Goal: Task Accomplishment & Management: Manage account settings

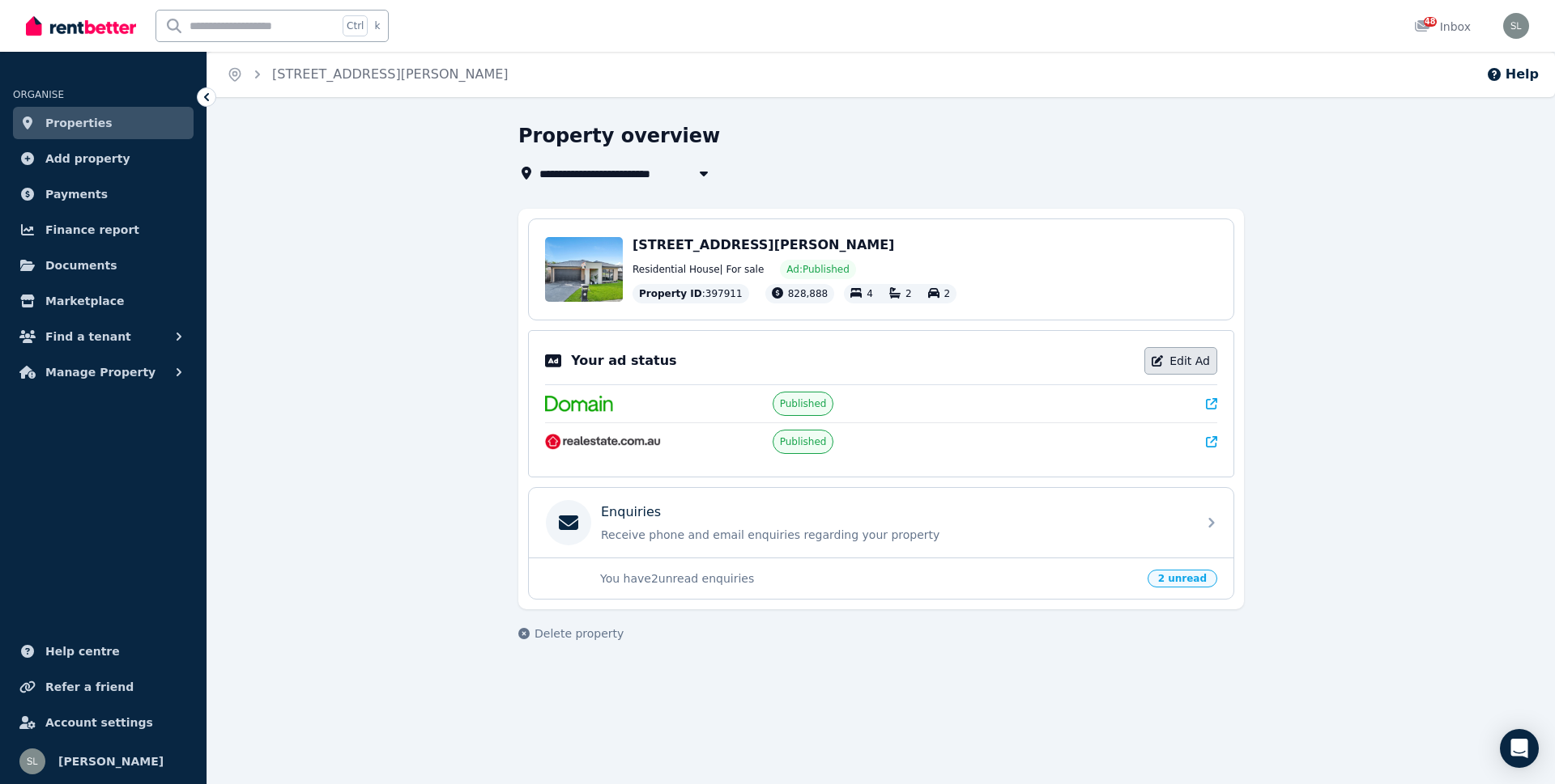
click at [1187, 363] on link "Edit Ad" at bounding box center [1180, 361] width 72 height 27
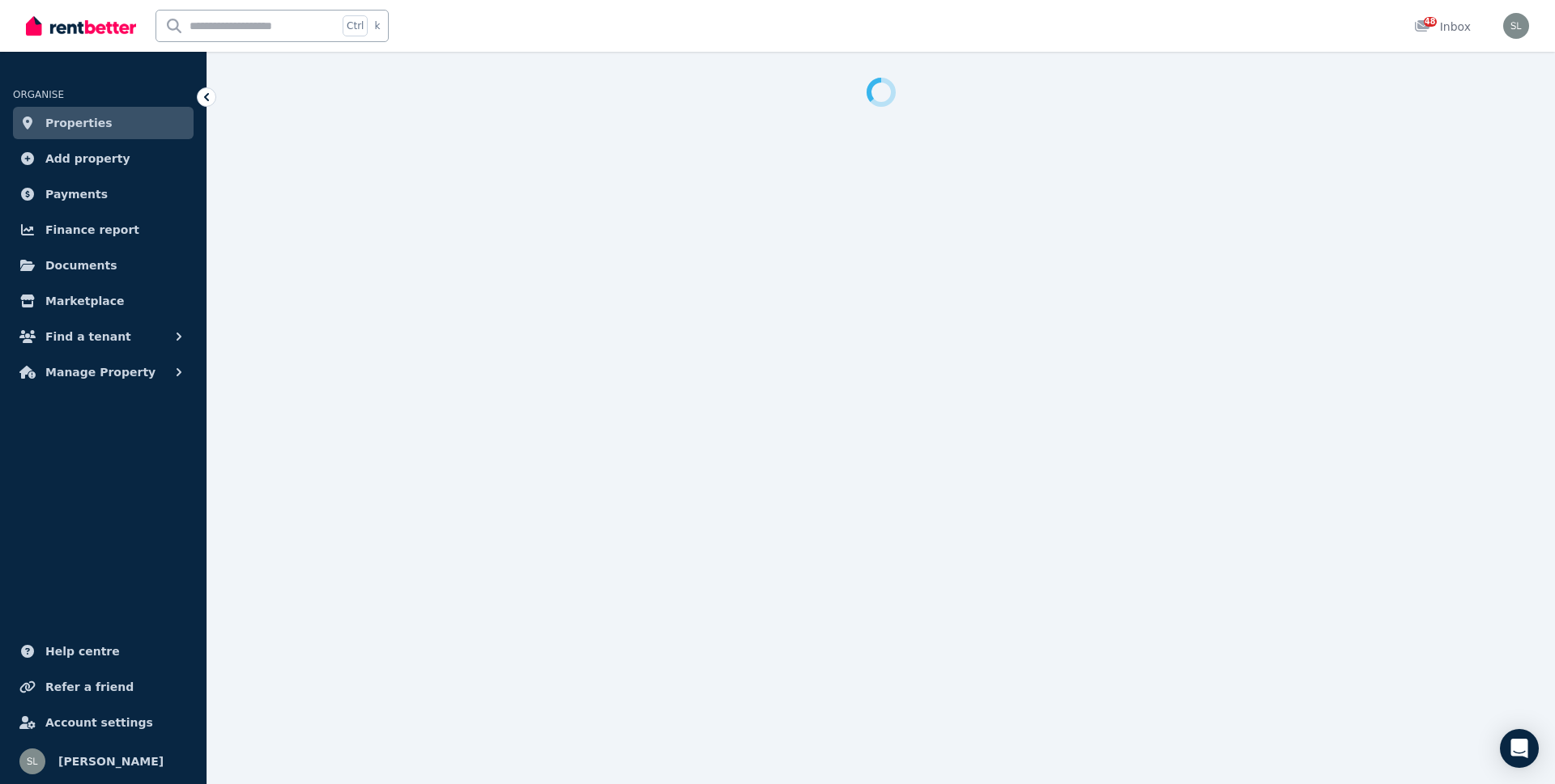
select select "**********"
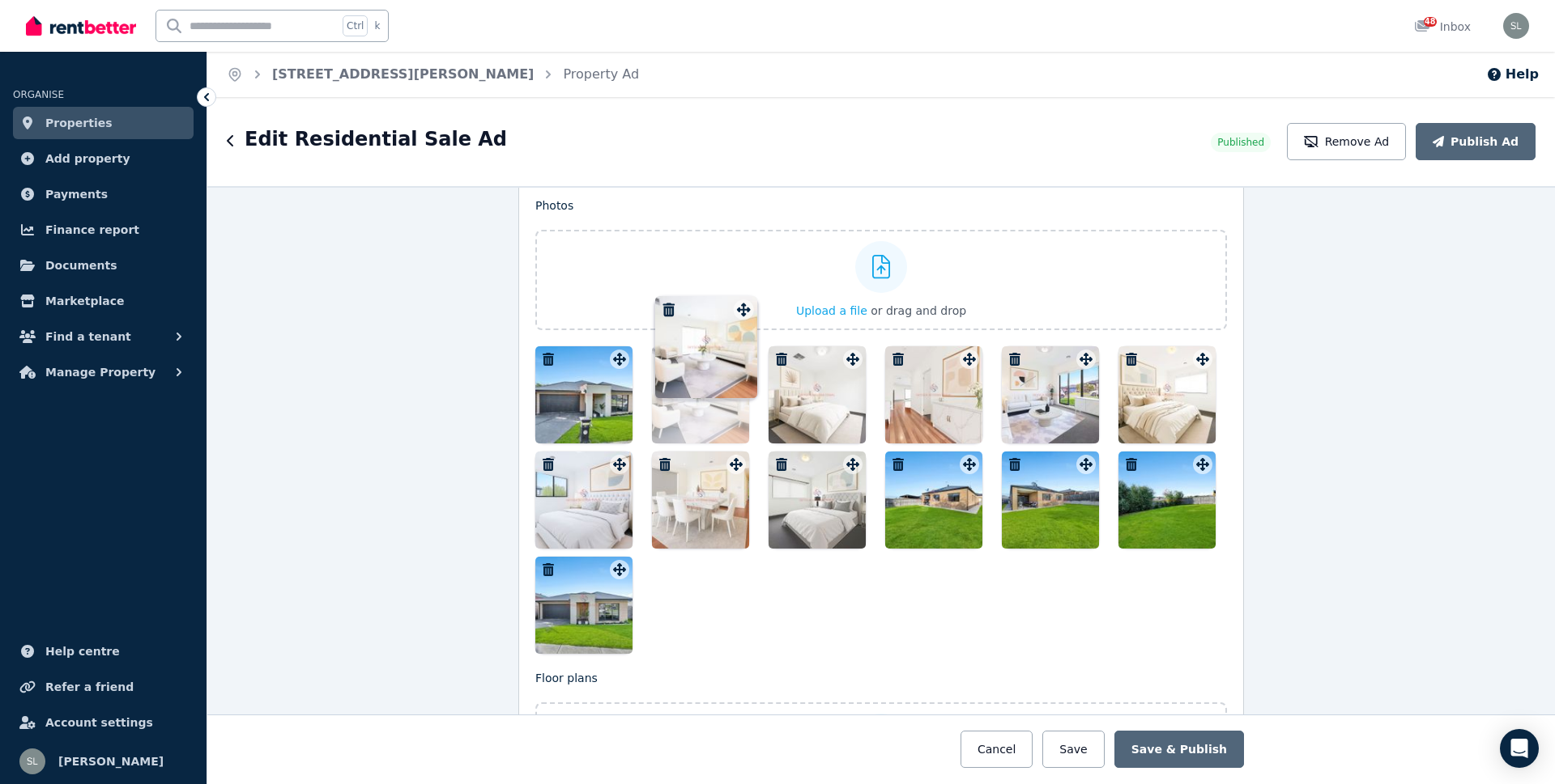
scroll to position [1799, 0]
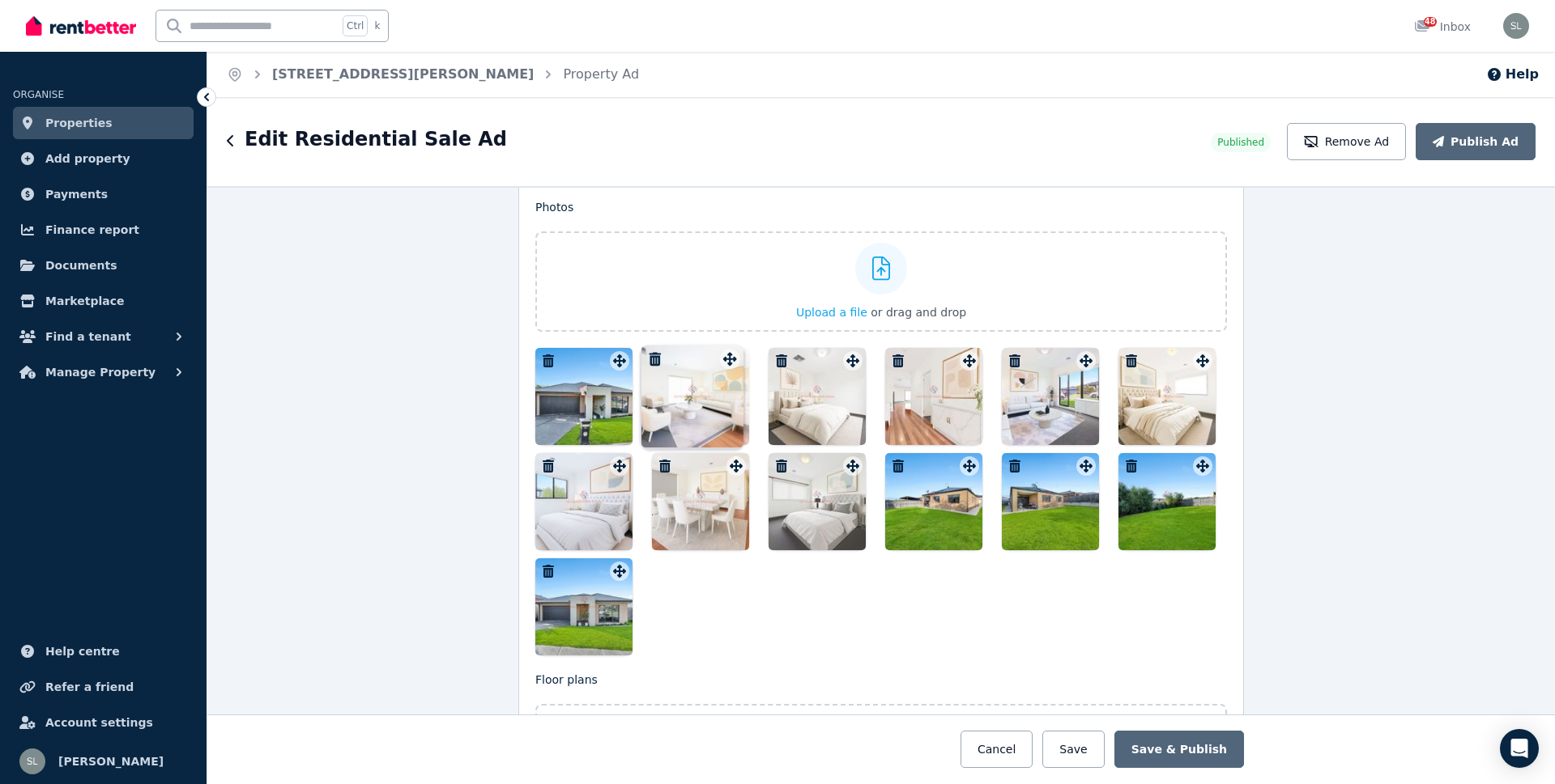
drag, startPoint x: 845, startPoint y: 300, endPoint x: 728, endPoint y: 346, distance: 125.7
click at [728, 346] on div "Photos Upload a file or drag and drop To pick up a draggable item, press the sp…" at bounding box center [881, 427] width 691 height 456
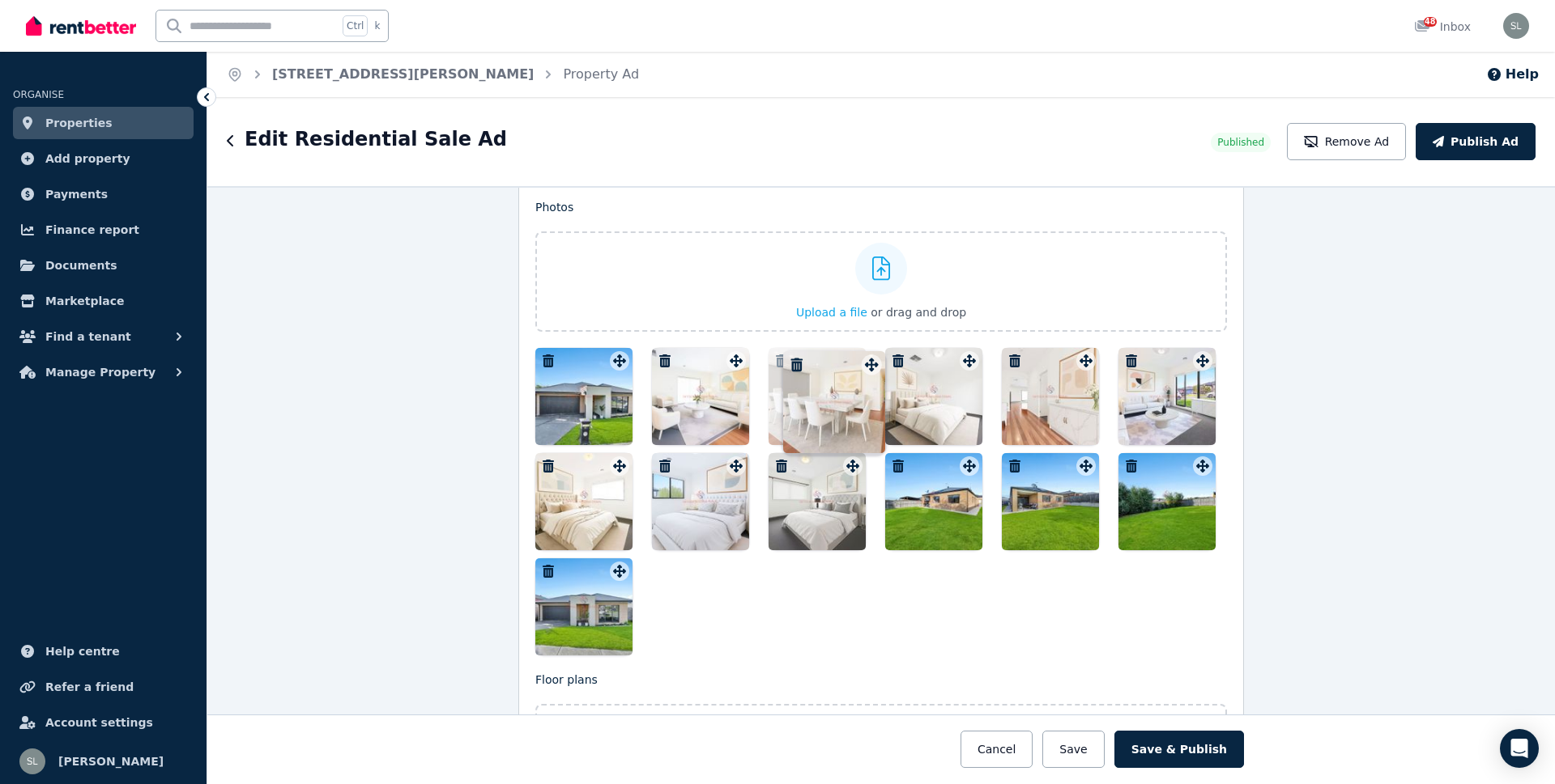
drag, startPoint x: 732, startPoint y: 466, endPoint x: 872, endPoint y: 350, distance: 181.8
click at [872, 350] on div at bounding box center [881, 502] width 691 height 307
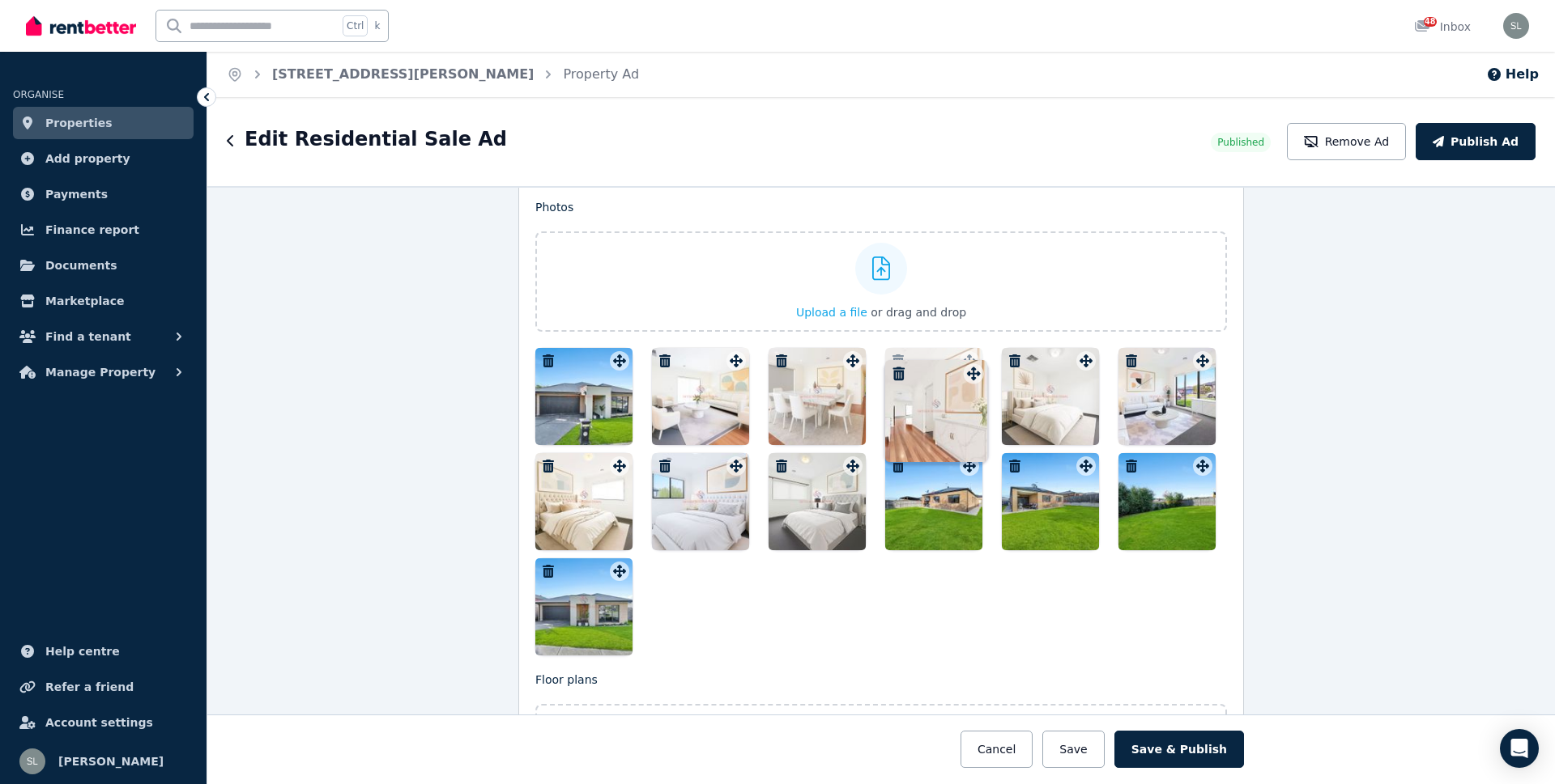
drag, startPoint x: 1080, startPoint y: 363, endPoint x: 972, endPoint y: 362, distance: 108.0
click at [972, 362] on div "Photos Upload a file or drag and drop To pick up a draggable item, press the sp…" at bounding box center [881, 427] width 691 height 456
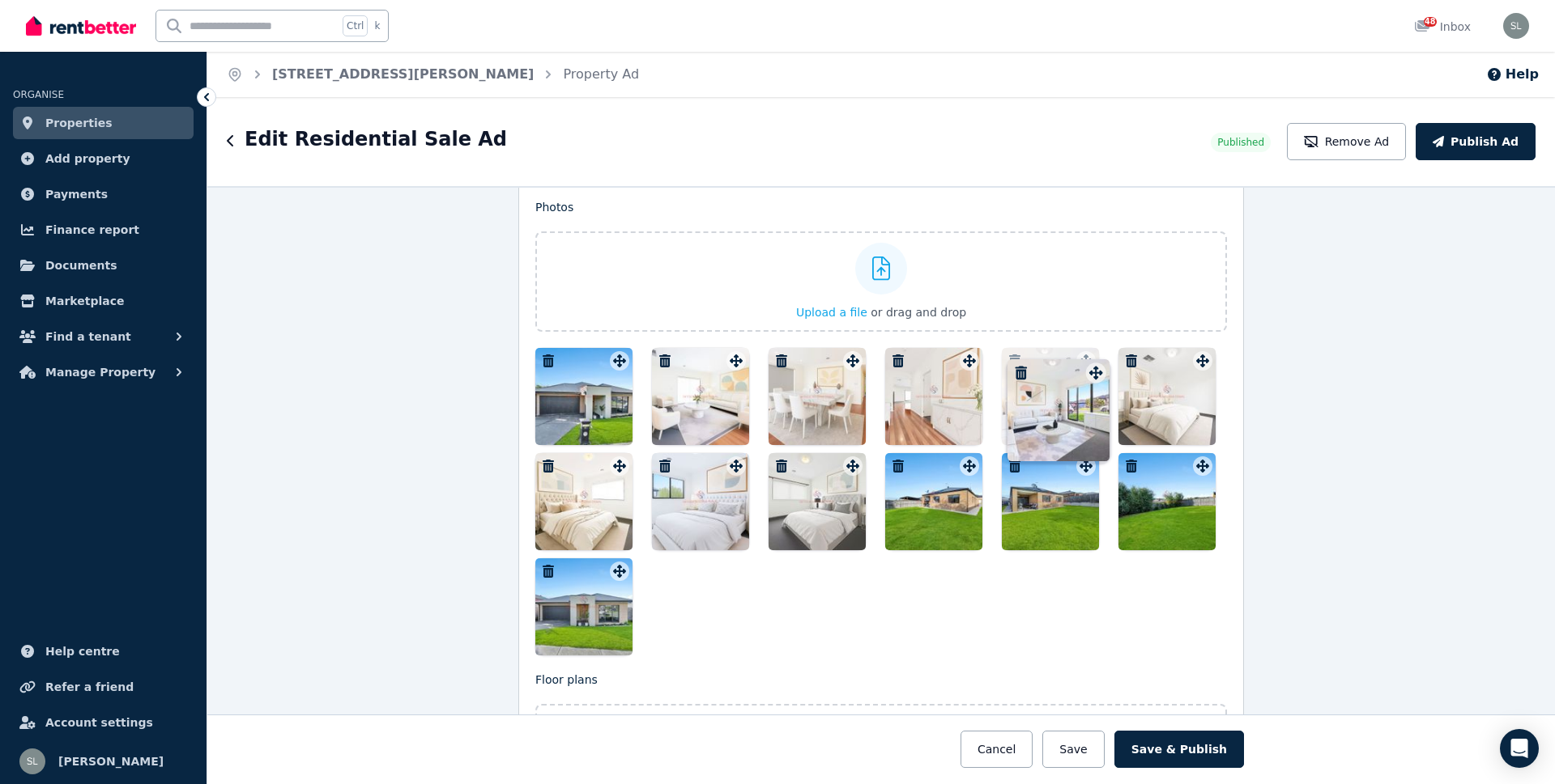
drag, startPoint x: 1196, startPoint y: 366, endPoint x: 1094, endPoint y: 363, distance: 102.0
click at [1094, 363] on div "Photos Upload a file or drag and drop To pick up a draggable item, press the sp…" at bounding box center [881, 427] width 691 height 456
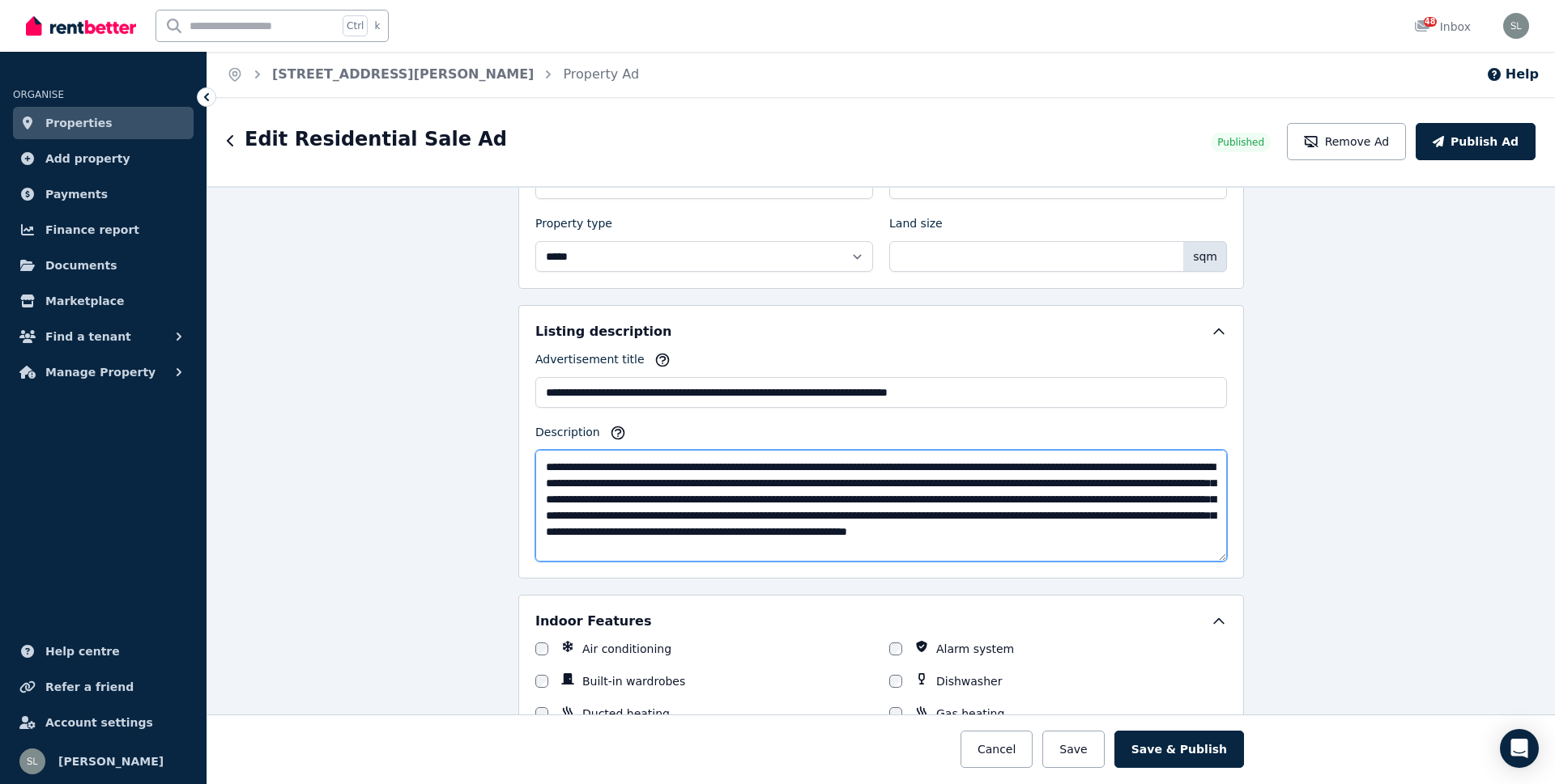
scroll to position [52, 0]
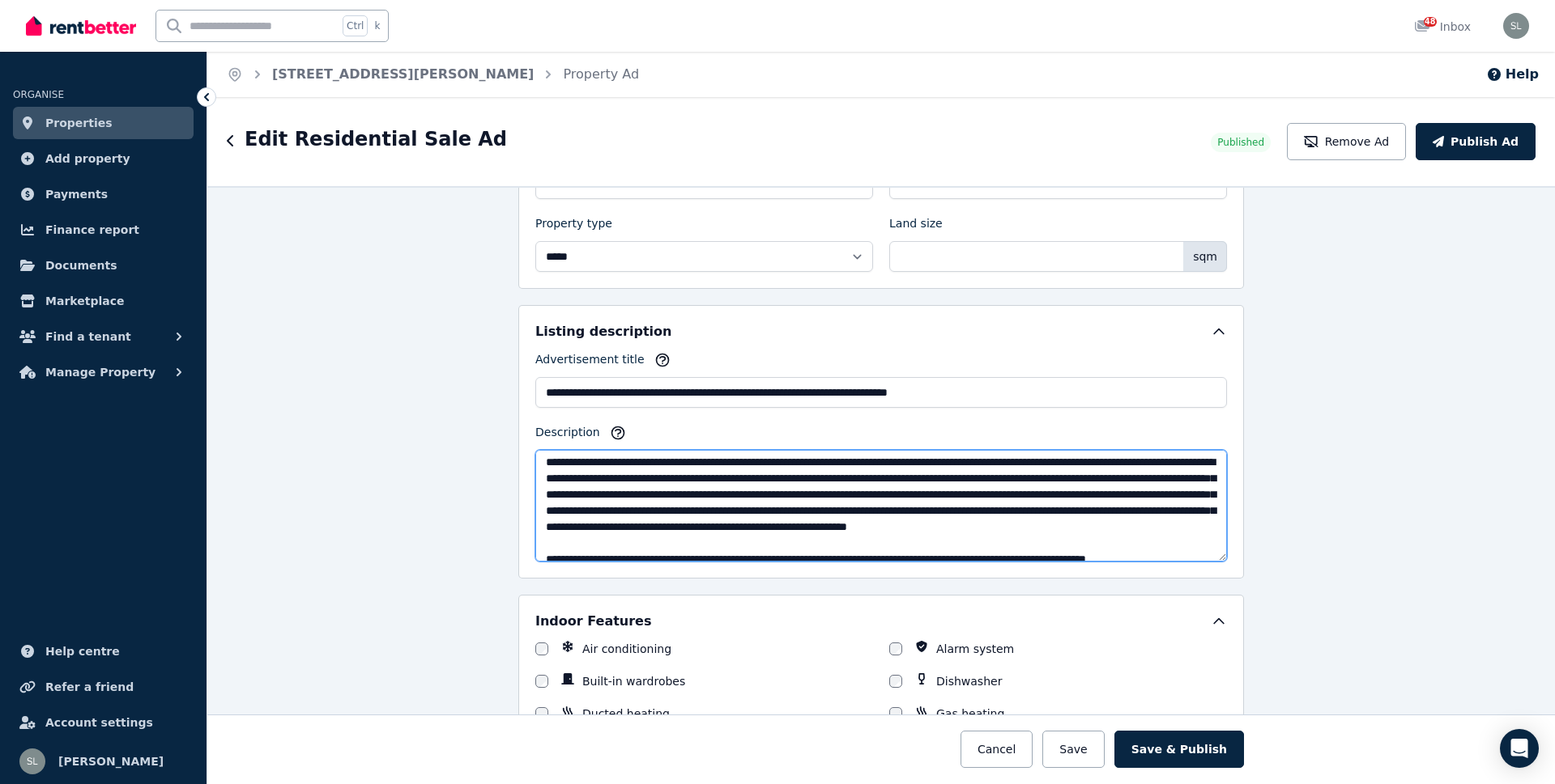
click at [1165, 480] on textarea "Description" at bounding box center [881, 506] width 691 height 112
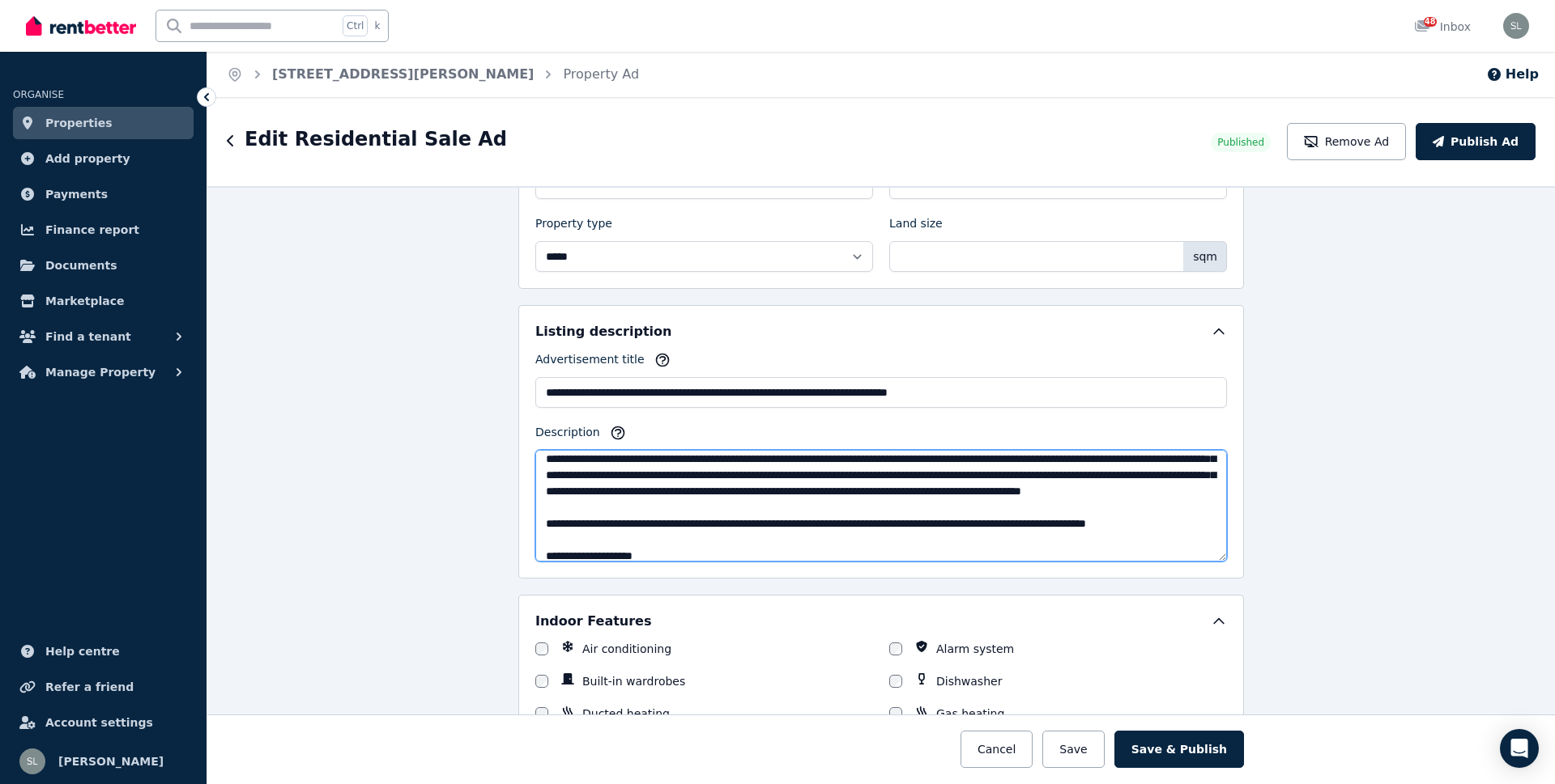
scroll to position [71, 0]
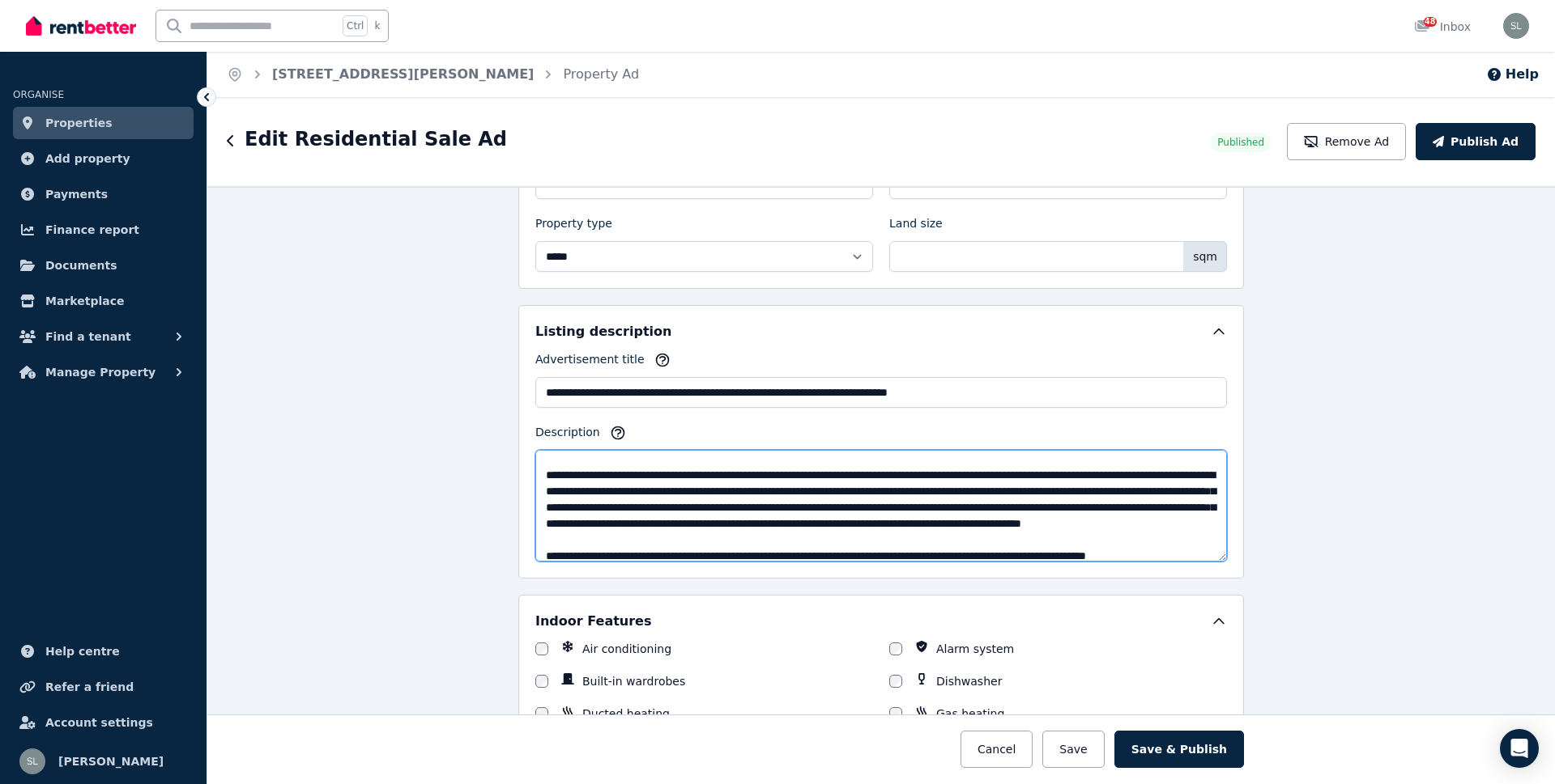
click at [694, 508] on textarea "Description" at bounding box center [881, 506] width 691 height 112
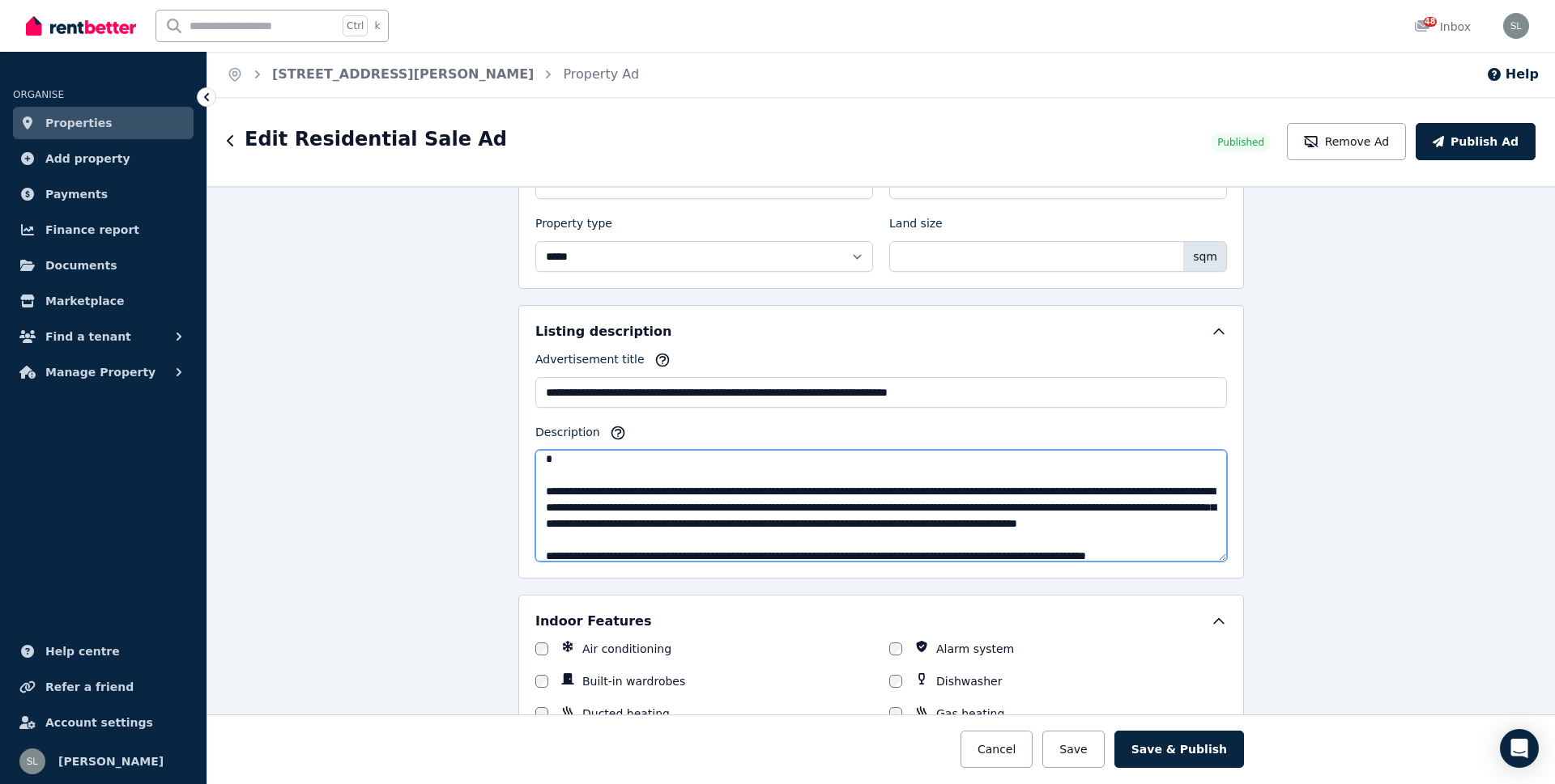
scroll to position [136, 0]
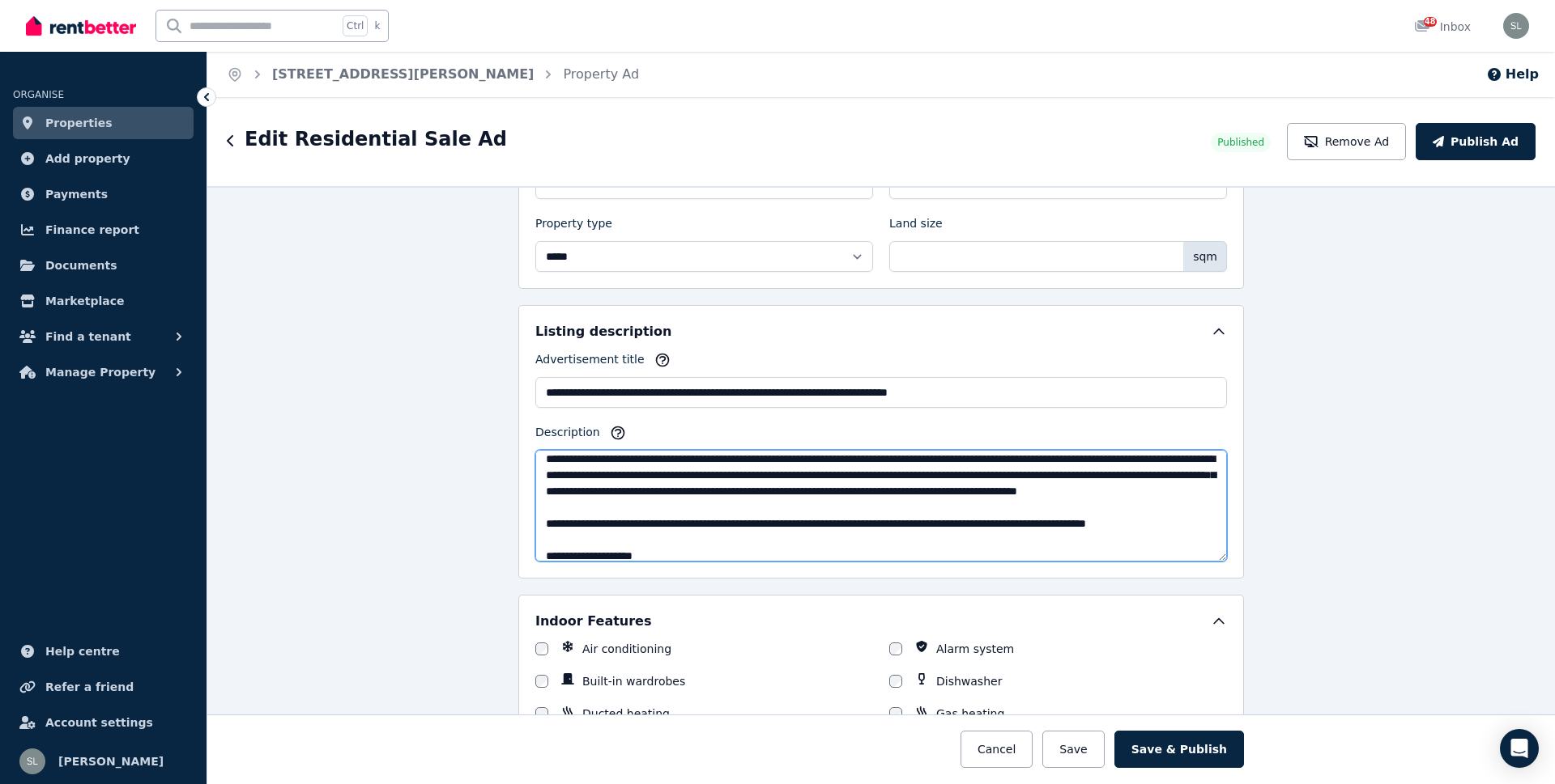
click at [537, 512] on textarea "Description" at bounding box center [881, 506] width 691 height 112
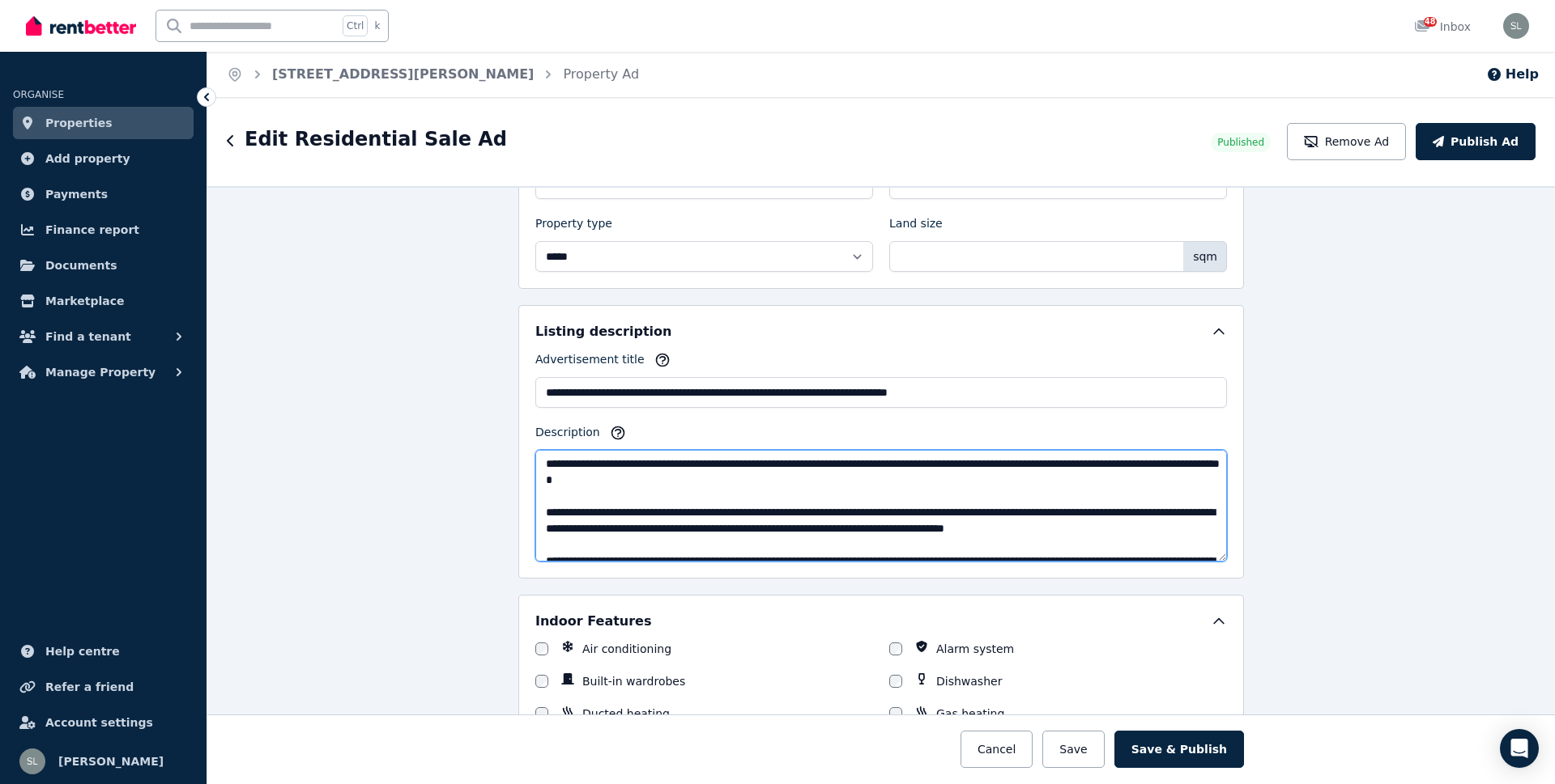
scroll to position [105, 0]
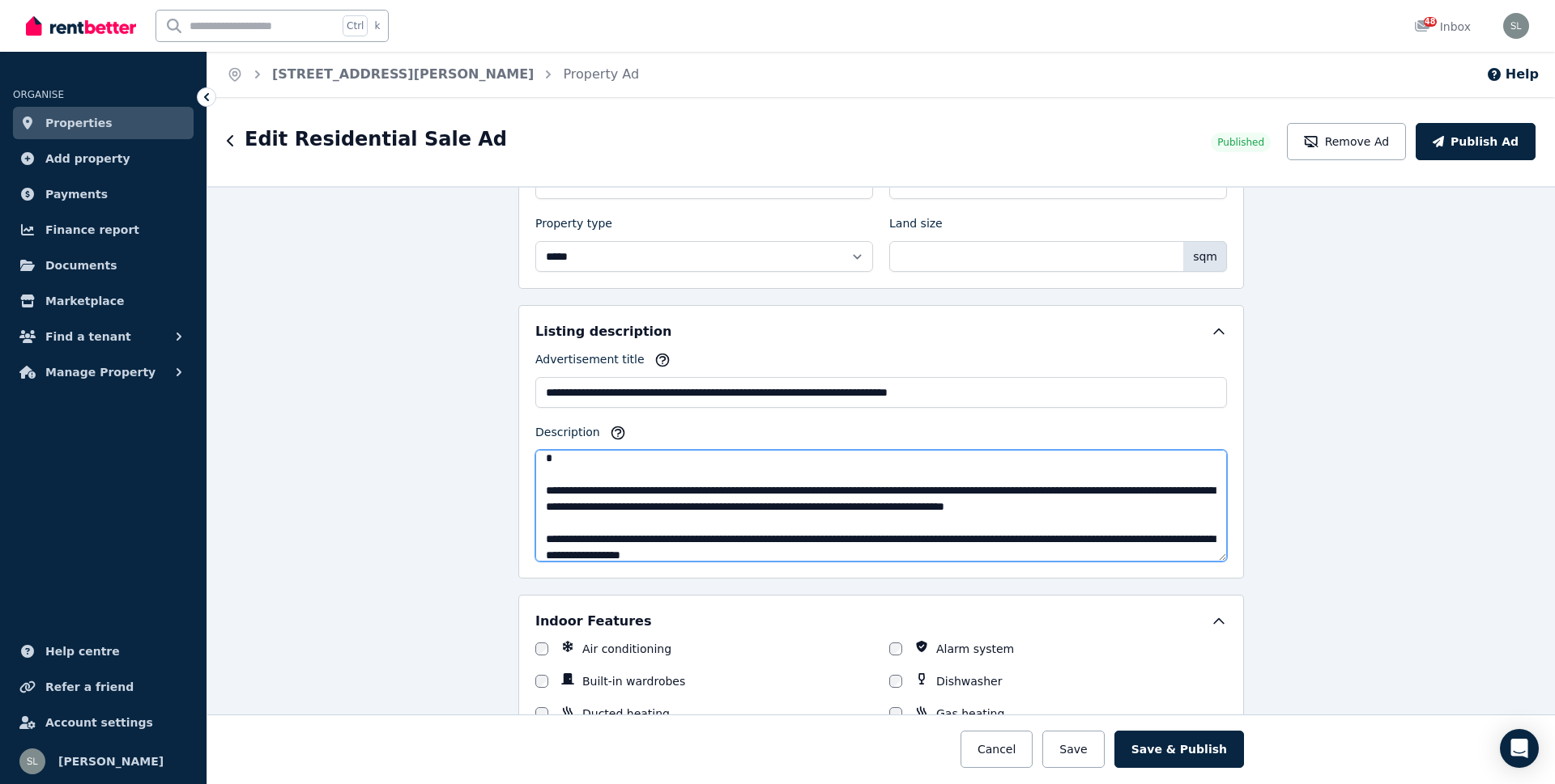
click at [844, 507] on textarea "Description" at bounding box center [881, 506] width 691 height 112
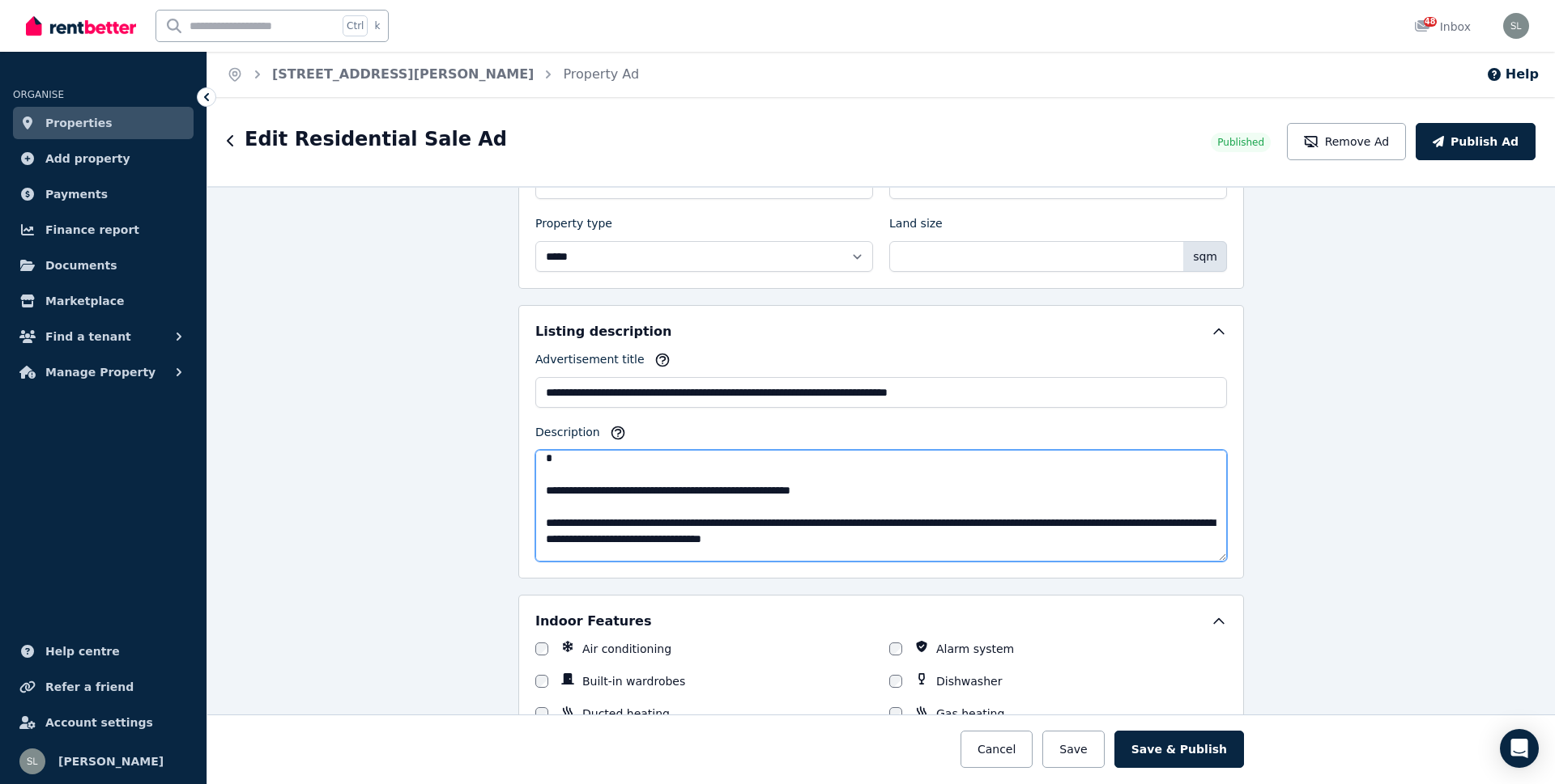
click at [848, 477] on textarea "Description" at bounding box center [881, 506] width 691 height 112
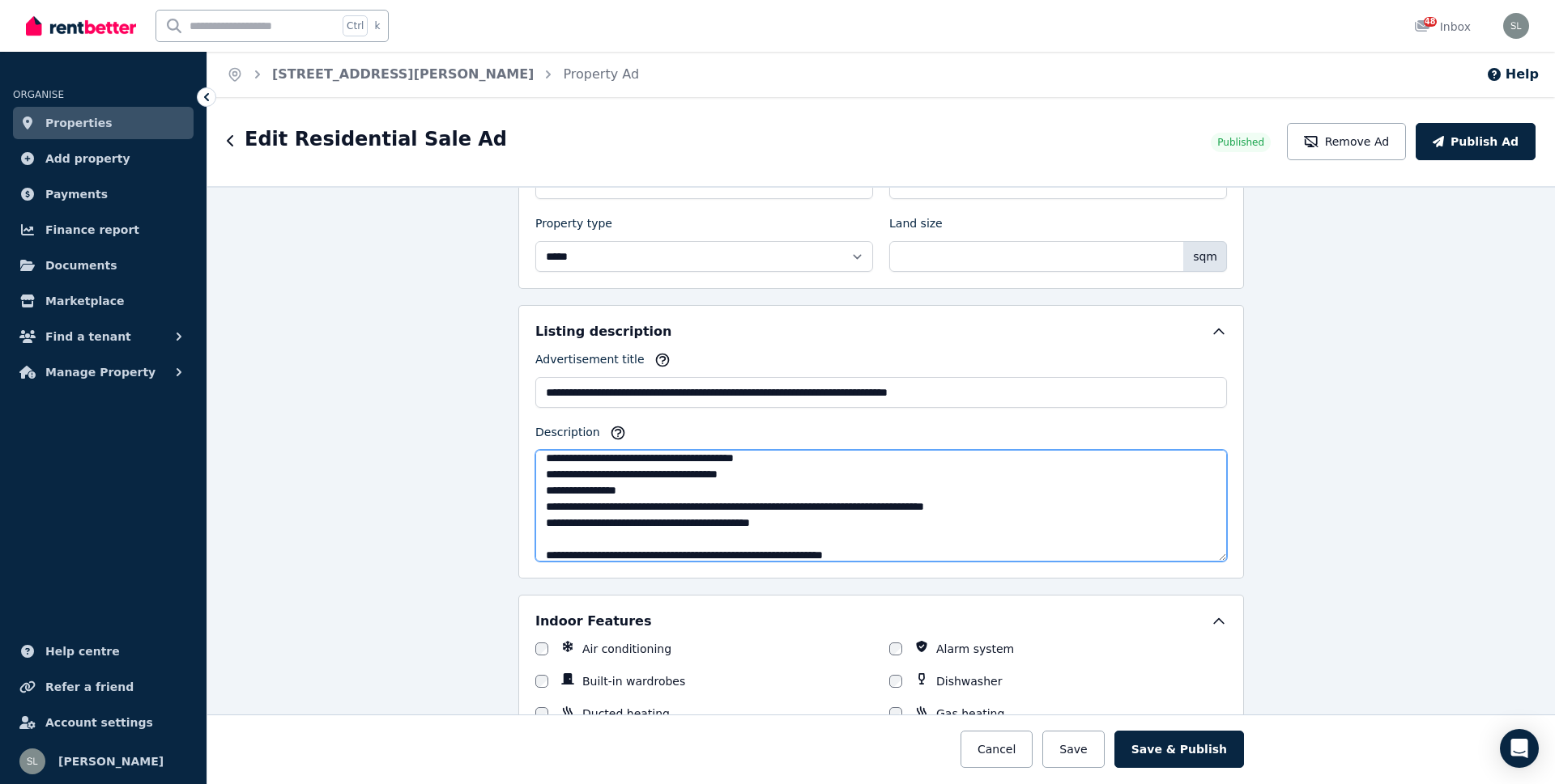
scroll to position [331, 0]
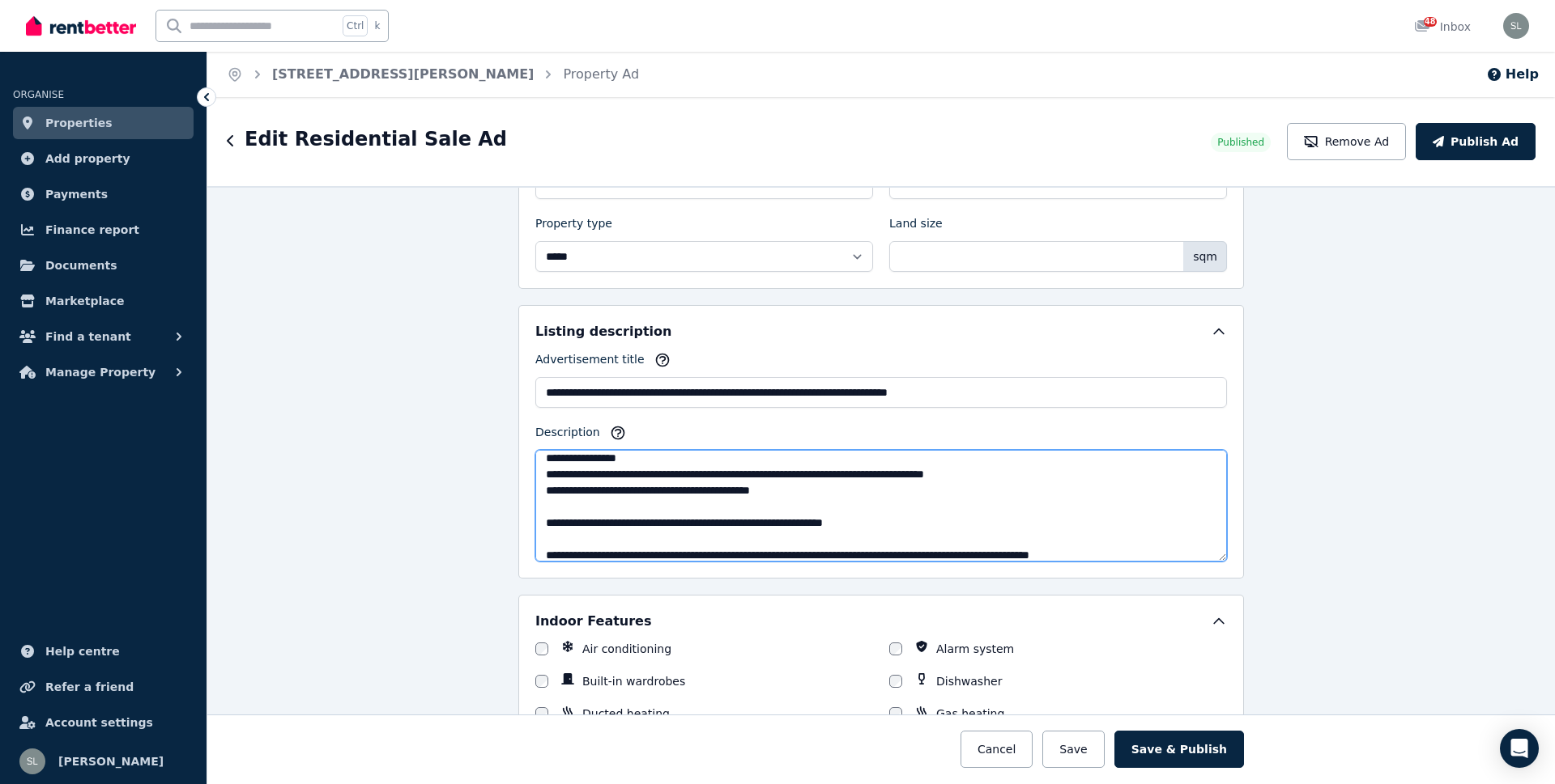
type textarea "**********"
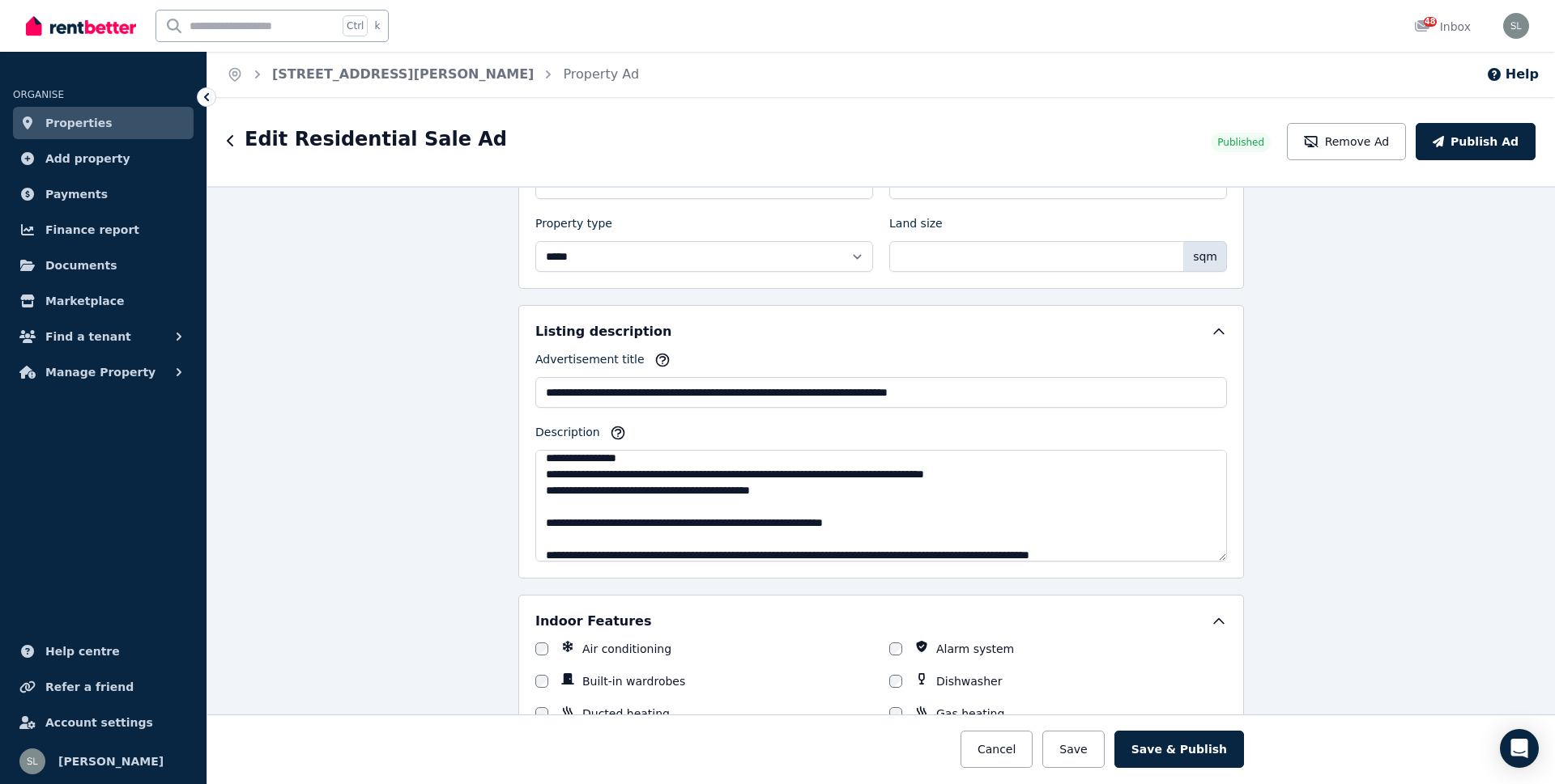
click at [1317, 540] on div "**********" at bounding box center [881, 484] width 1347 height 598
drag, startPoint x: 1190, startPoint y: 751, endPoint x: 1234, endPoint y: 727, distance: 50.1
click at [1190, 751] on button "Save & Publish" at bounding box center [1179, 750] width 129 height 37
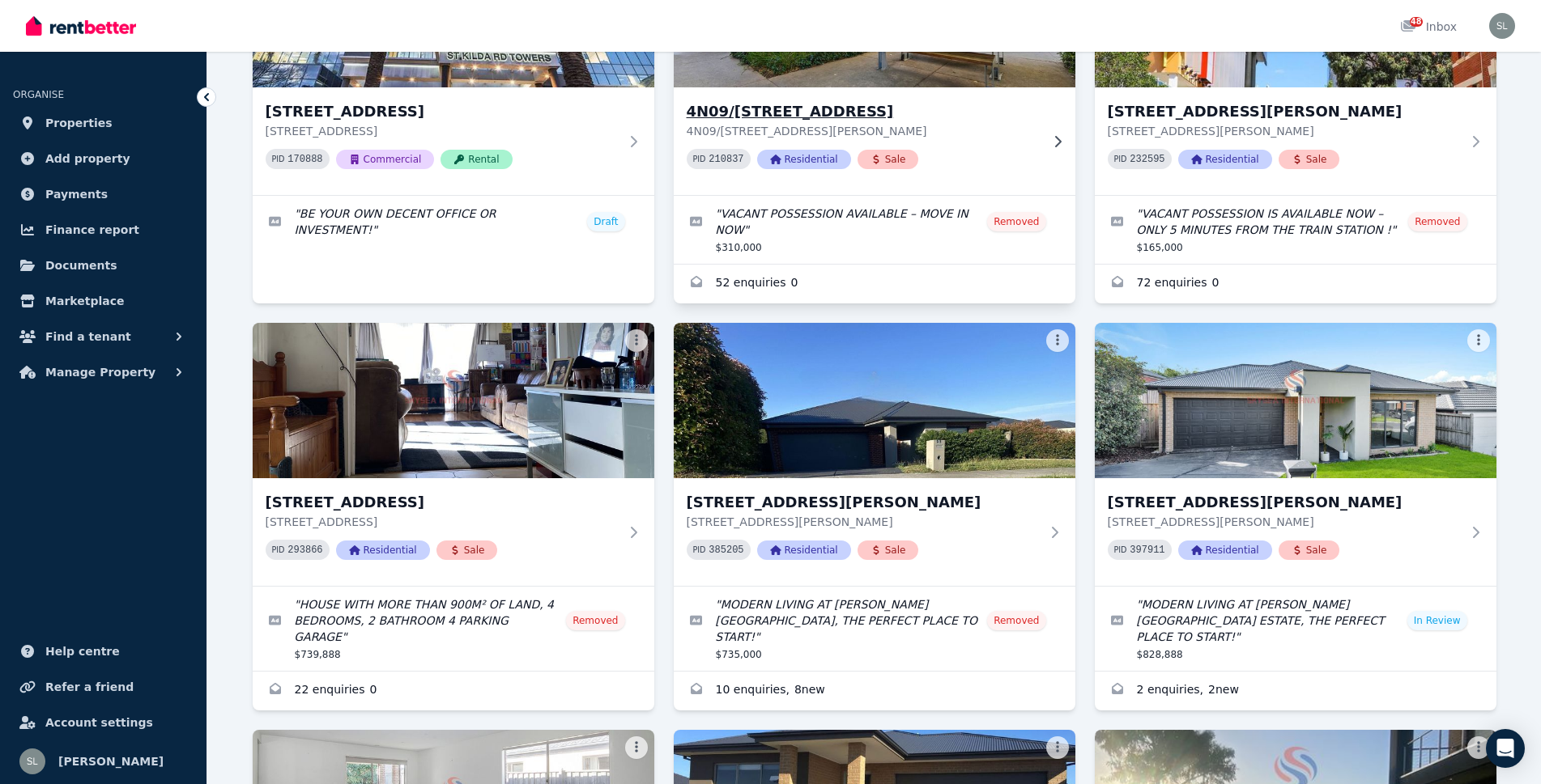
scroll to position [324, 0]
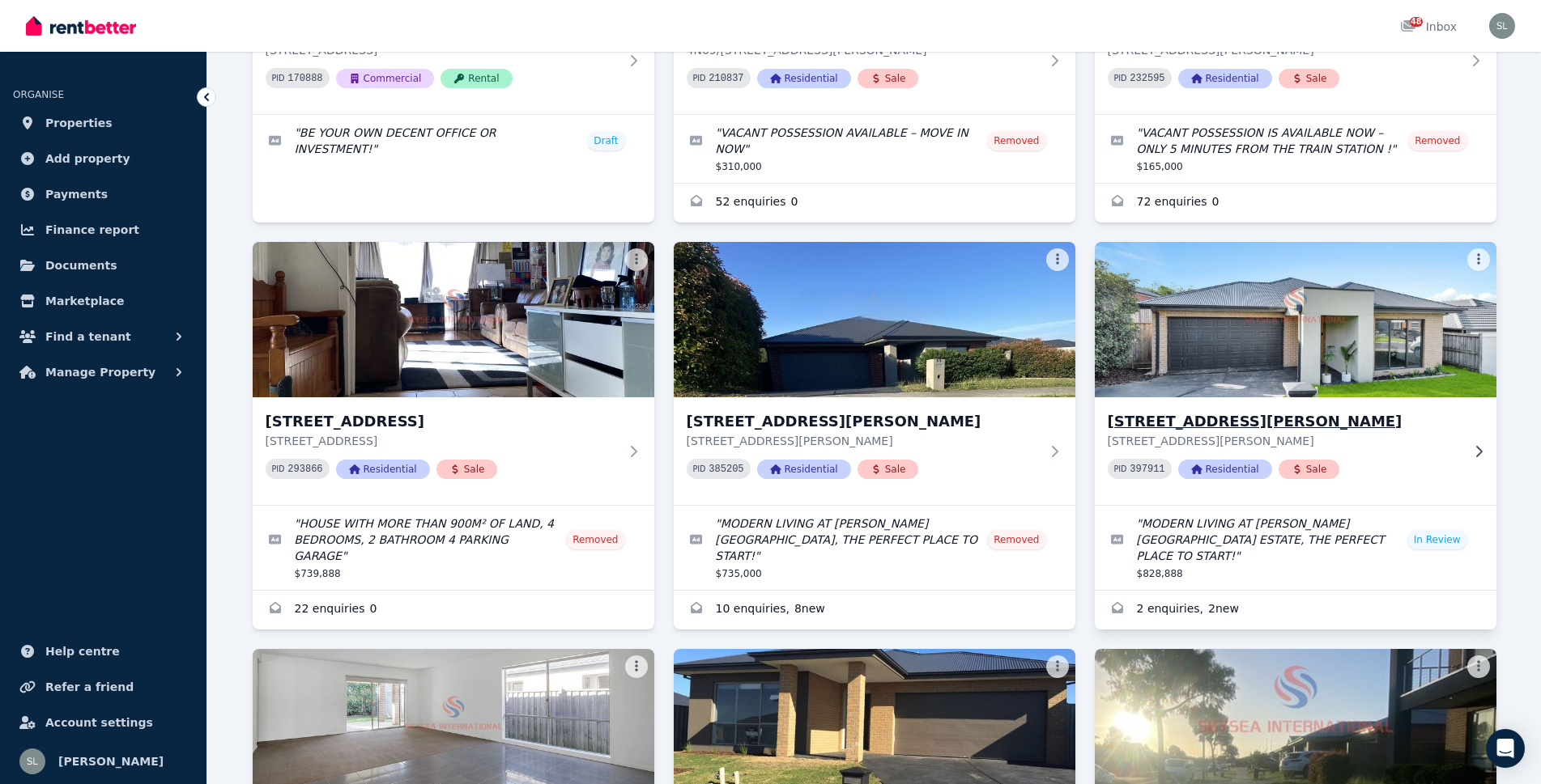
click at [1255, 325] on img at bounding box center [1294, 319] width 422 height 163
